Goal: Obtain resource: Obtain resource

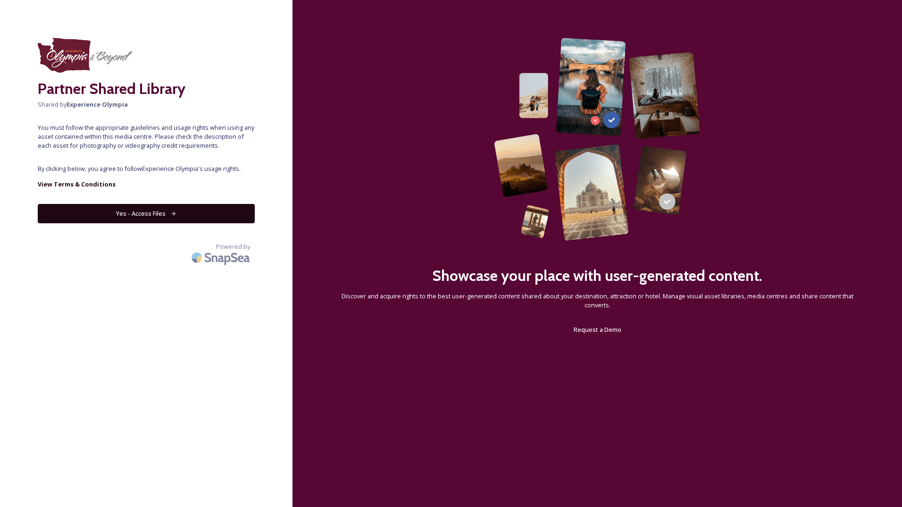
click at [121, 217] on button "Yes - Access Files" at bounding box center [146, 213] width 217 height 19
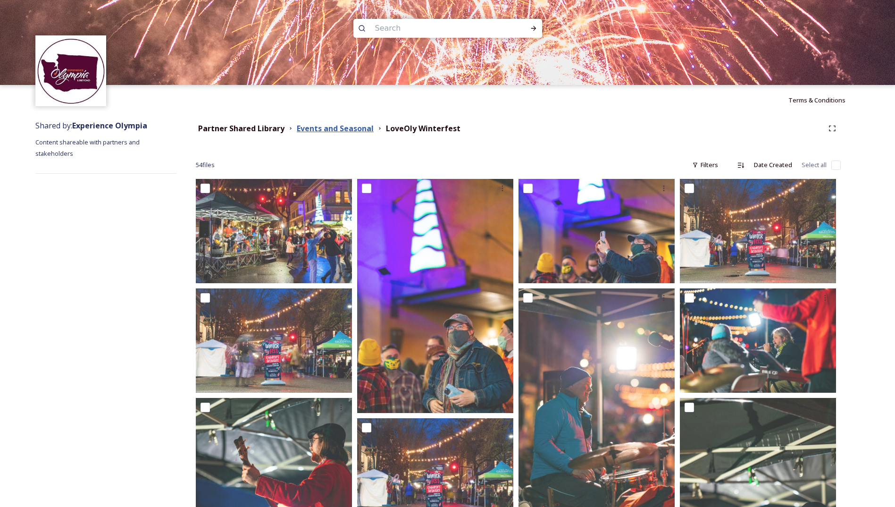
click at [307, 128] on strong "Events and Seasonal" at bounding box center [335, 128] width 77 height 10
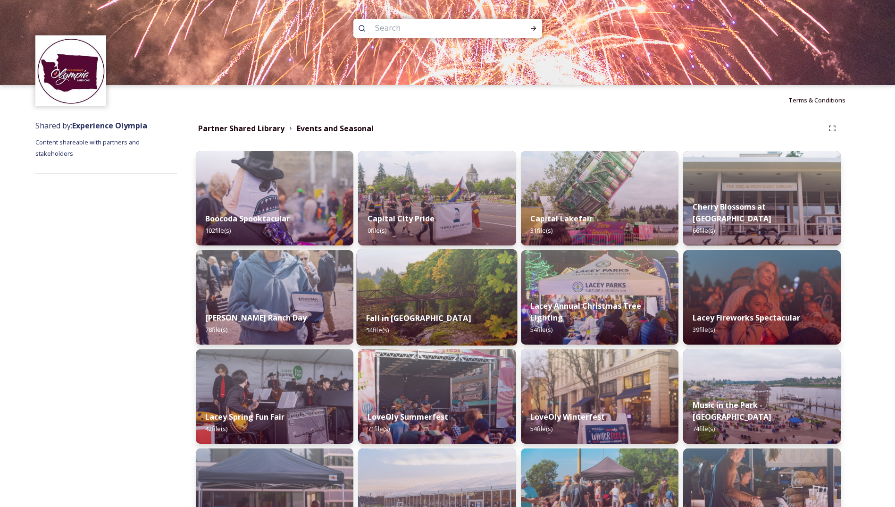
click at [426, 299] on img at bounding box center [437, 297] width 161 height 96
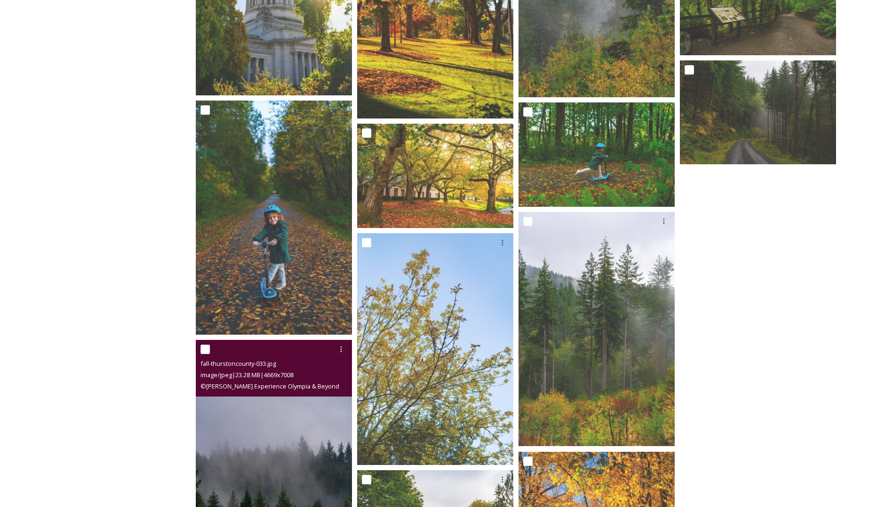
scroll to position [1597, 0]
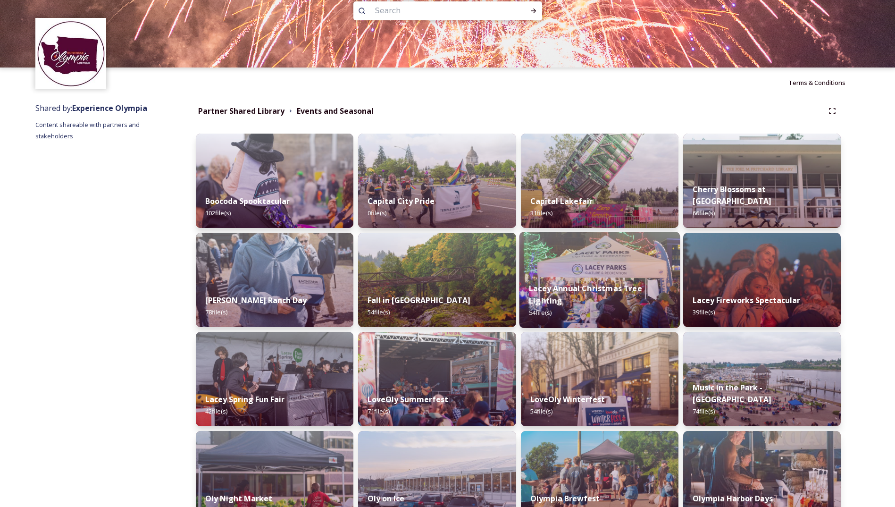
scroll to position [14, 0]
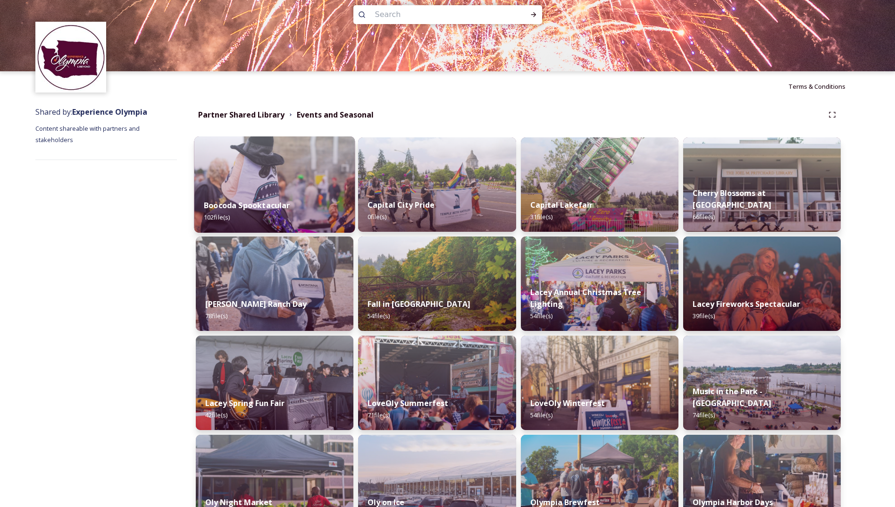
click at [300, 162] on img at bounding box center [274, 184] width 161 height 96
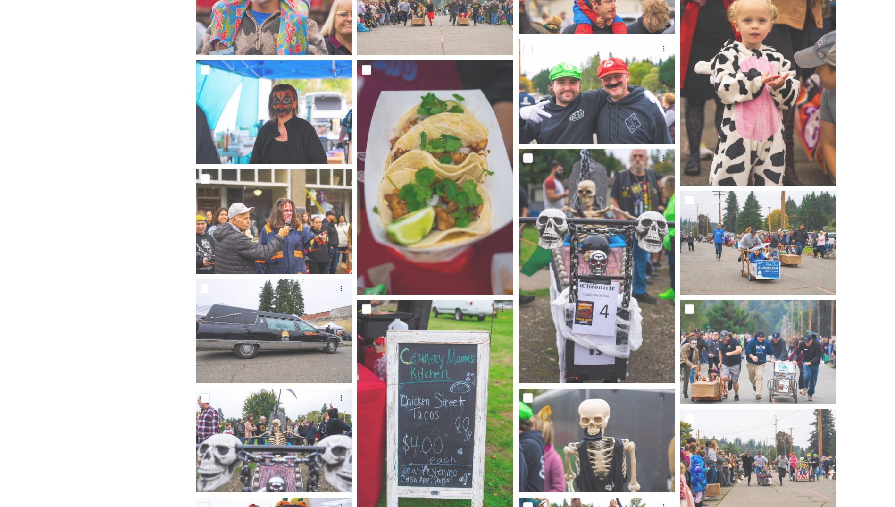
scroll to position [566, 0]
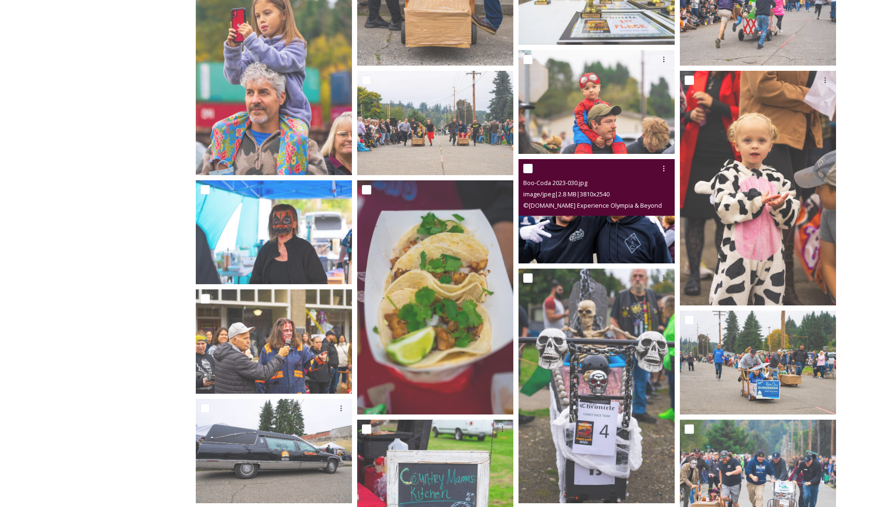
click at [574, 250] on img at bounding box center [597, 211] width 156 height 104
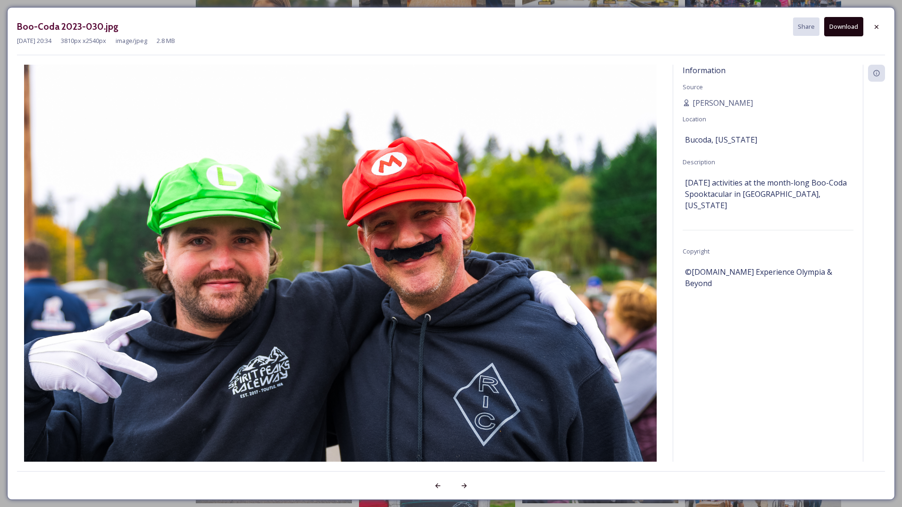
click at [708, 419] on div "Information Source [PERSON_NAME] Location [GEOGRAPHIC_DATA], [US_STATE] Descrip…" at bounding box center [768, 276] width 190 height 422
click at [873, 26] on icon at bounding box center [877, 27] width 8 height 8
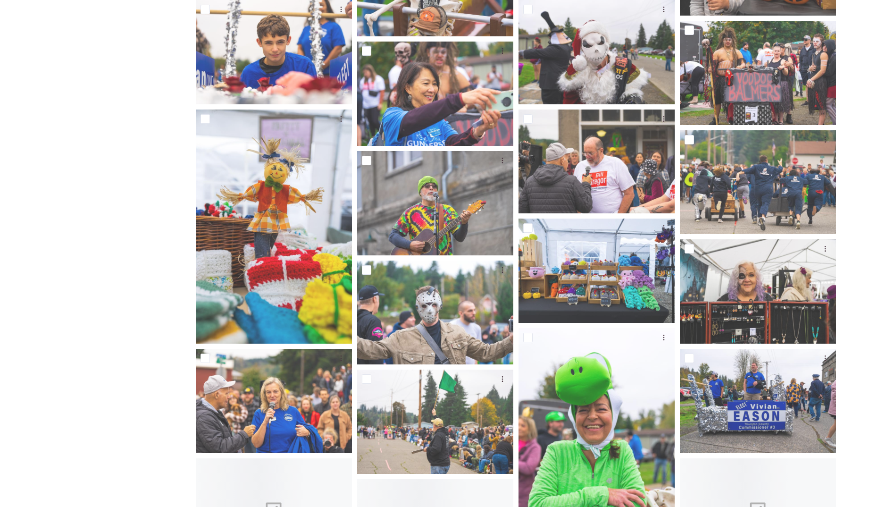
scroll to position [1416, 0]
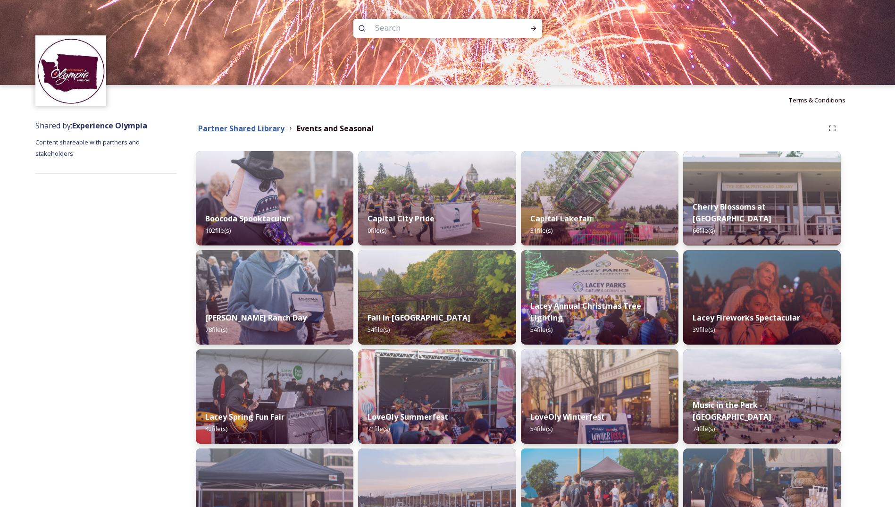
click at [263, 127] on strong "Partner Shared Library" at bounding box center [241, 128] width 86 height 10
